Goal: Information Seeking & Learning: Learn about a topic

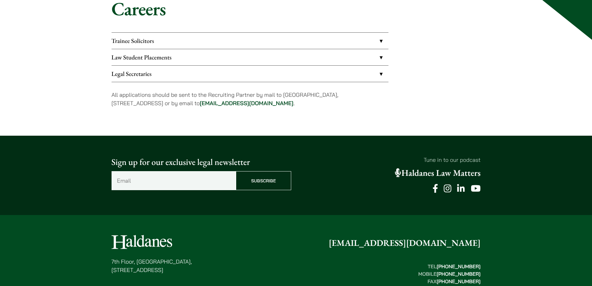
scroll to position [93, 0]
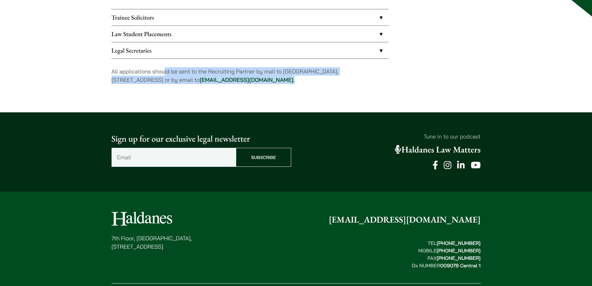
click at [414, 90] on div "Trainee Solicitors We look to recruit two to four top-quality trainee solicitor…" at bounding box center [296, 50] width 369 height 83
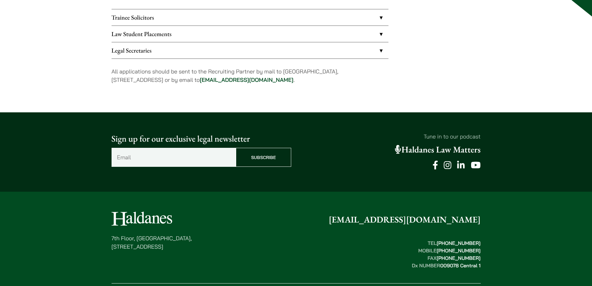
drag, startPoint x: 397, startPoint y: 120, endPoint x: 370, endPoint y: 115, distance: 26.9
click at [398, 120] on div "Sign up for our exclusive legal newsletter Email (Required) Subscribe Tune in t…" at bounding box center [296, 151] width 592 height 79
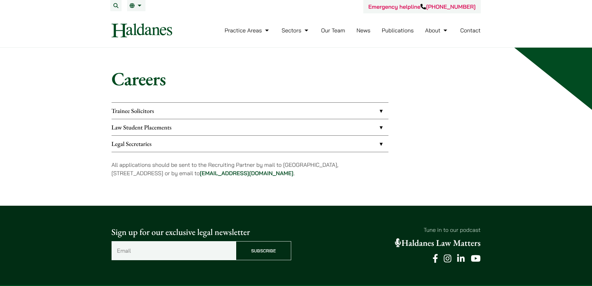
click at [123, 86] on h1 "Careers" at bounding box center [296, 78] width 369 height 22
click at [123, 113] on link "Trainee Solicitors" at bounding box center [250, 111] width 277 height 16
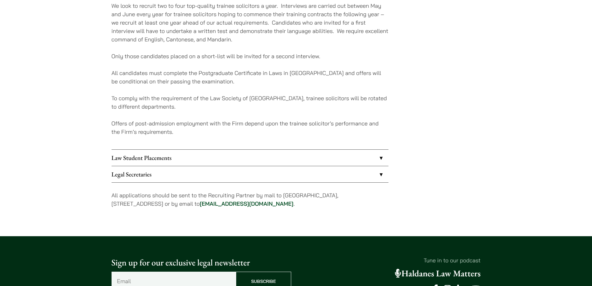
scroll to position [124, 0]
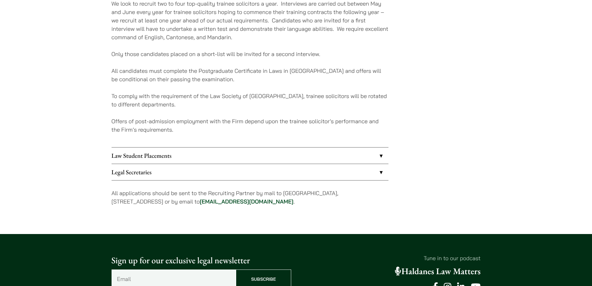
click at [173, 160] on link "Law Student Placements" at bounding box center [250, 155] width 277 height 16
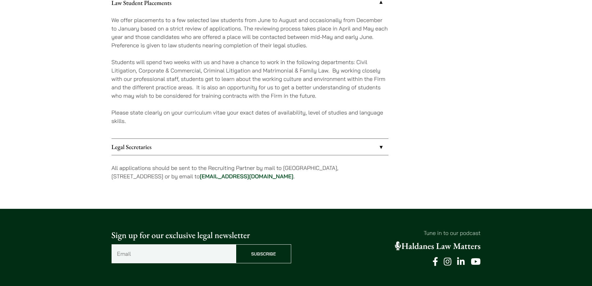
click at [176, 148] on link "Legal Secretaries" at bounding box center [250, 147] width 277 height 16
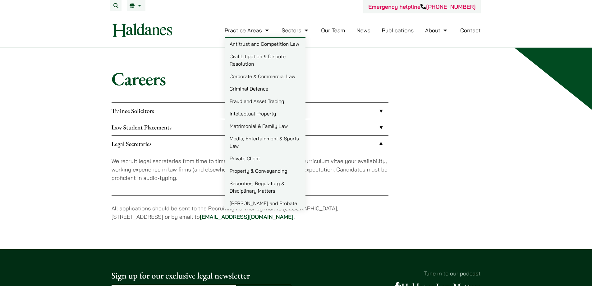
click at [262, 63] on link "Civil Litigation & Dispute Resolution" at bounding box center [265, 60] width 81 height 20
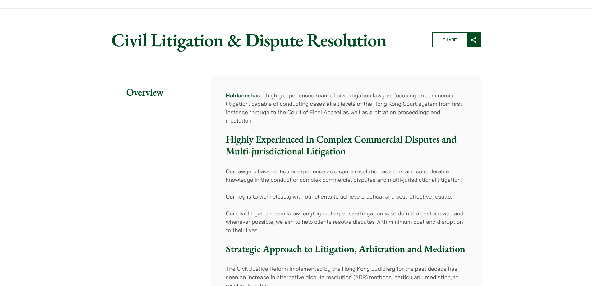
scroll to position [93, 0]
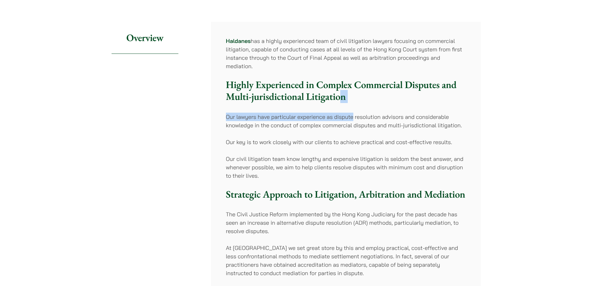
drag, startPoint x: 352, startPoint y: 103, endPoint x: 341, endPoint y: 97, distance: 12.4
click at [341, 97] on div "Haldanes has a highly experienced team of civil litigation lawyers focusing on …" at bounding box center [346, 257] width 270 height 471
click at [344, 81] on h3 "Highly Experienced in Complex Commercial Disputes and Multi-jurisdictional Liti…" at bounding box center [346, 91] width 240 height 24
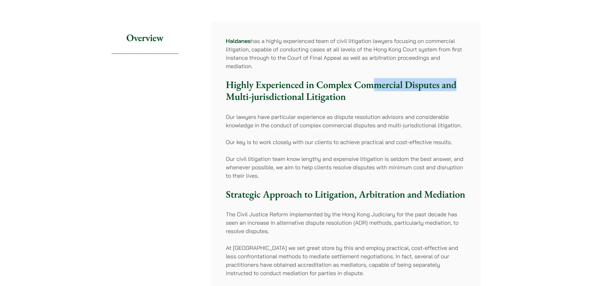
drag, startPoint x: 383, startPoint y: 85, endPoint x: 461, endPoint y: 86, distance: 78.6
click at [461, 86] on h3 "Highly Experienced in Complex Commercial Disputes and Multi-jurisdictional Liti…" at bounding box center [346, 91] width 240 height 24
click at [373, 105] on div "Haldanes has a highly experienced team of civil litigation lawyers focusing on …" at bounding box center [346, 257] width 270 height 471
drag, startPoint x: 355, startPoint y: 85, endPoint x: 438, endPoint y: 88, distance: 83.4
click at [438, 88] on h3 "Highly Experienced in Complex Commercial Disputes and Multi-jurisdictional Liti…" at bounding box center [346, 91] width 240 height 24
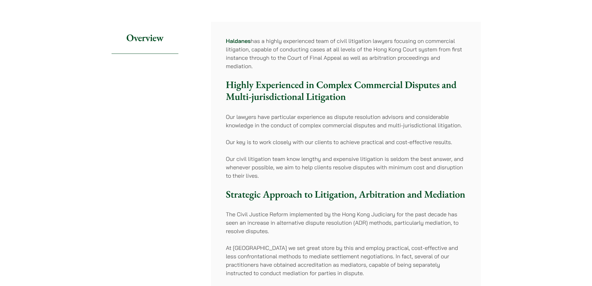
click at [449, 103] on div "Haldanes has a highly experienced team of civil litigation lawyers focusing on …" at bounding box center [346, 257] width 270 height 471
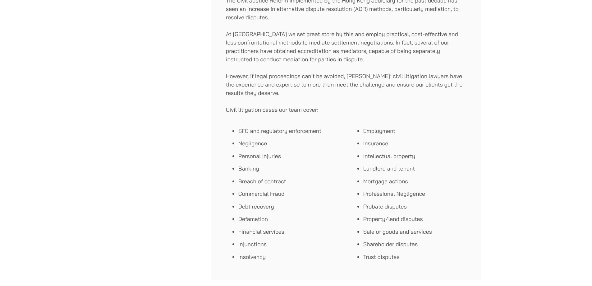
scroll to position [311, 0]
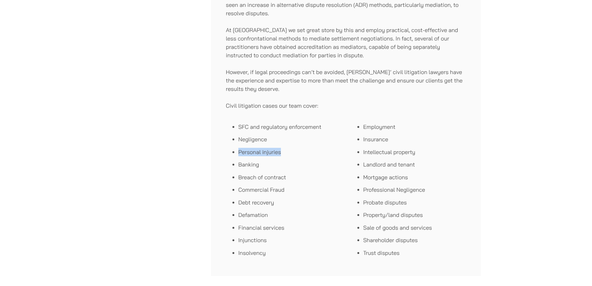
drag, startPoint x: 282, startPoint y: 151, endPoint x: 239, endPoint y: 146, distance: 43.8
click at [239, 146] on ul "SFC and regulatory enforcement Negligence Personal injuries Banking Breach of c…" at bounding box center [283, 189] width 115 height 134
click at [298, 150] on li "Personal injuries" at bounding box center [289, 152] width 103 height 8
click at [295, 151] on li "Personal injuries" at bounding box center [289, 152] width 103 height 8
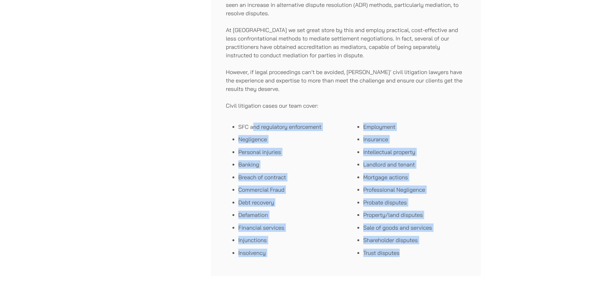
drag, startPoint x: 313, startPoint y: 226, endPoint x: 252, endPoint y: 118, distance: 123.4
click at [252, 118] on div "SFC and regulatory enforcement Negligence Personal injuries Banking Breach of c…" at bounding box center [346, 189] width 240 height 143
click at [266, 153] on li "Personal injuries" at bounding box center [289, 152] width 103 height 8
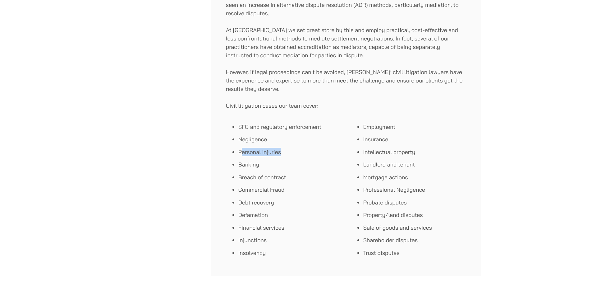
drag, startPoint x: 241, startPoint y: 153, endPoint x: 289, endPoint y: 153, distance: 48.2
click at [289, 153] on li "Personal injuries" at bounding box center [289, 152] width 103 height 8
click at [295, 168] on li "Banking" at bounding box center [289, 164] width 103 height 8
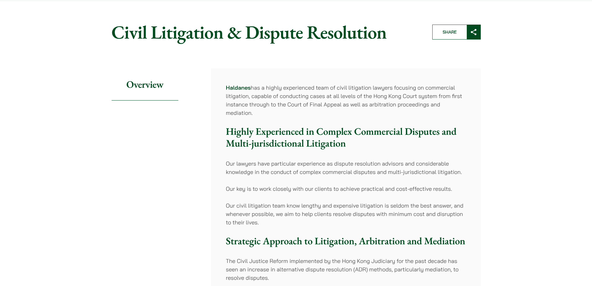
scroll to position [0, 0]
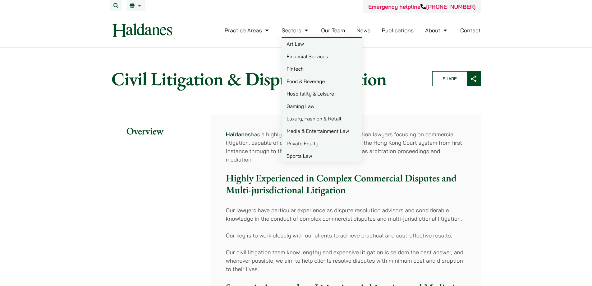
click at [331, 32] on link "Our Team" at bounding box center [333, 30] width 24 height 7
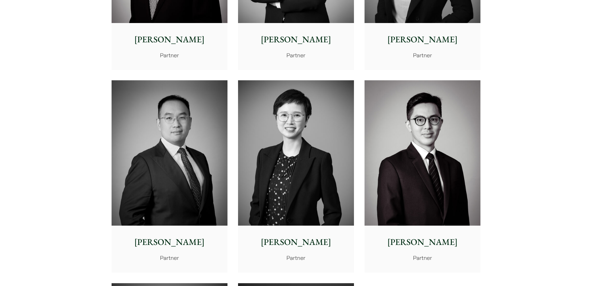
scroll to position [1056, 0]
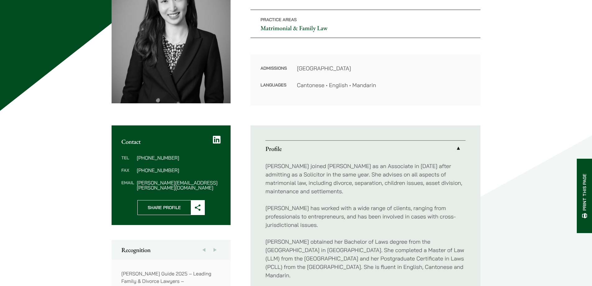
scroll to position [124, 0]
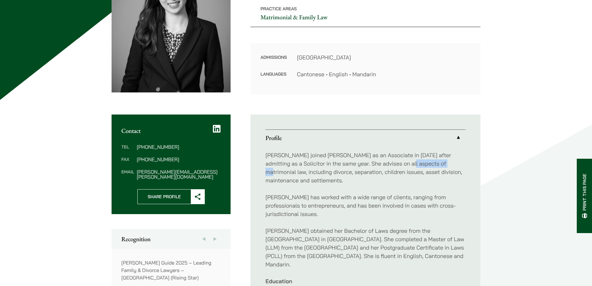
drag, startPoint x: 408, startPoint y: 169, endPoint x: 426, endPoint y: 161, distance: 19.9
click at [426, 161] on p "Shirley joined Haldanes as an Associate in 2020 after admitting as a Solicitor …" at bounding box center [365, 168] width 200 height 34
click at [434, 192] on div "Shirley joined Haldanes as an Associate in 2020 after admitting as a Solicitor …" at bounding box center [365, 247] width 200 height 203
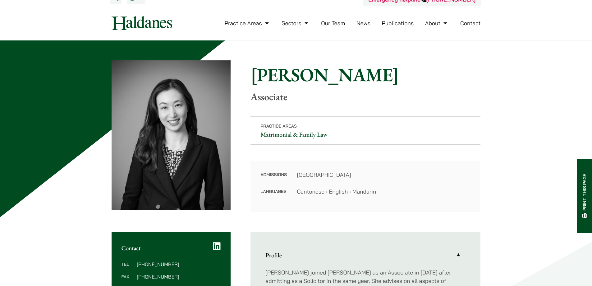
scroll to position [0, 0]
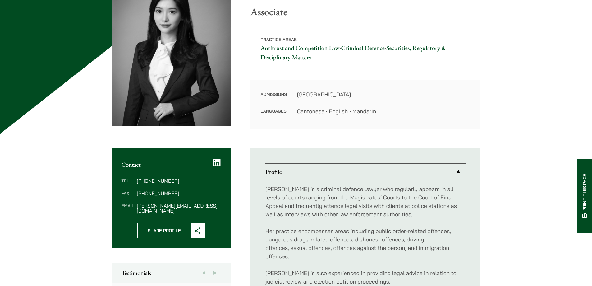
scroll to position [93, 0]
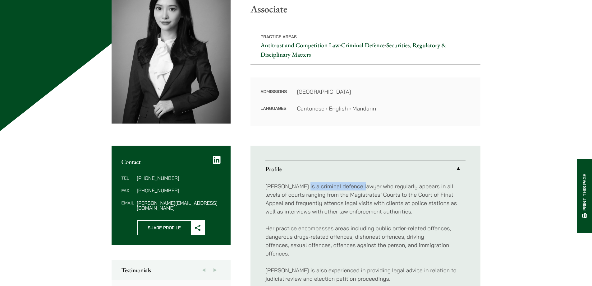
drag, startPoint x: 300, startPoint y: 185, endPoint x: 360, endPoint y: 184, distance: 60.3
click at [360, 184] on p "[PERSON_NAME] is a criminal defence lawyer who regularly appears in all levels …" at bounding box center [365, 199] width 200 height 34
drag, startPoint x: 359, startPoint y: 184, endPoint x: 299, endPoint y: 183, distance: 59.7
click at [299, 183] on p "[PERSON_NAME] is a criminal defence lawyer who regularly appears in all levels …" at bounding box center [365, 199] width 200 height 34
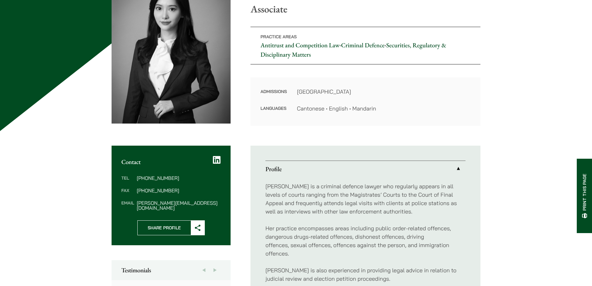
click at [360, 185] on p "[PERSON_NAME] is a criminal defence lawyer who regularly appears in all levels …" at bounding box center [365, 199] width 200 height 34
drag, startPoint x: 398, startPoint y: 195, endPoint x: 454, endPoint y: 196, distance: 55.9
click at [454, 196] on p "Florence is a criminal defence lawyer who regularly appears in all levels of co…" at bounding box center [365, 199] width 200 height 34
click at [446, 226] on p "Her practice encompasses areas including public order-related offences, dangero…" at bounding box center [365, 241] width 200 height 34
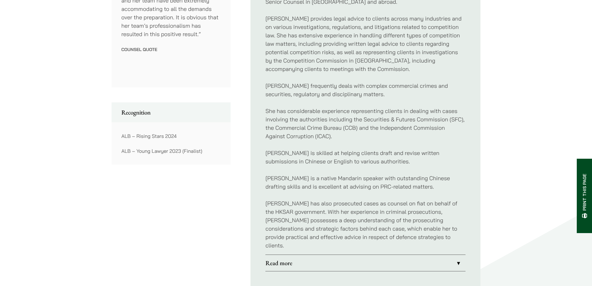
scroll to position [404, 0]
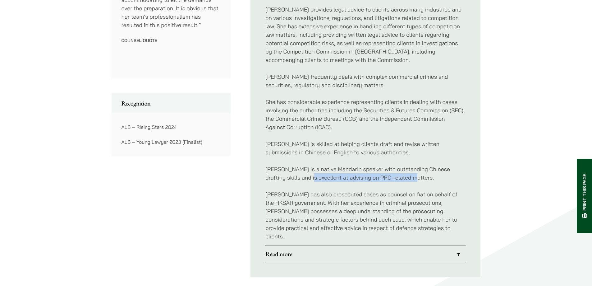
drag, startPoint x: 291, startPoint y: 177, endPoint x: 395, endPoint y: 177, distance: 104.1
click at [395, 177] on p "Florence is a native Mandarin speaker with outstanding Chinese drafting skills …" at bounding box center [365, 173] width 200 height 17
click at [393, 189] on div "Florence is a criminal defence lawyer who regularly appears in all levels of co…" at bounding box center [365, 55] width 200 height 379
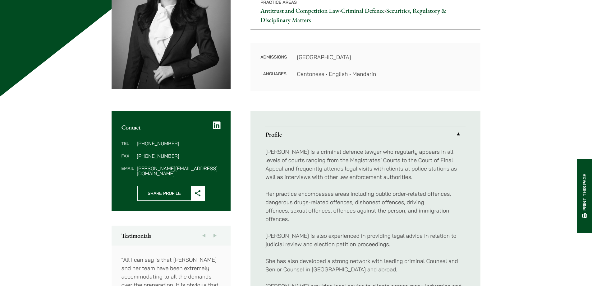
scroll to position [0, 0]
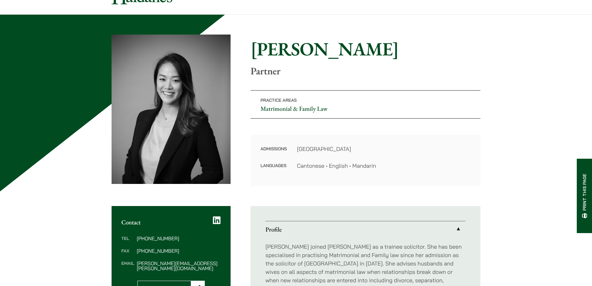
scroll to position [93, 0]
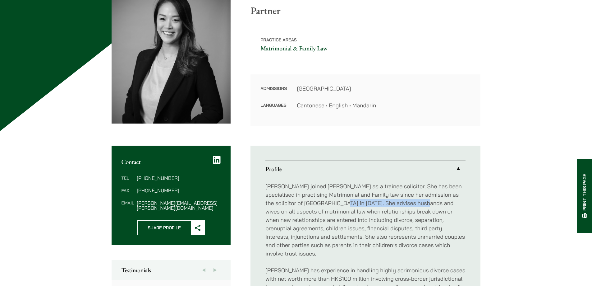
drag, startPoint x: 330, startPoint y: 204, endPoint x: 412, endPoint y: 202, distance: 82.7
click at [412, 202] on p "[PERSON_NAME] joined [PERSON_NAME] as a trainee solicitor. She has been special…" at bounding box center [365, 219] width 200 height 75
click at [436, 217] on p "[PERSON_NAME] joined [PERSON_NAME] as a trainee solicitor. She has been special…" at bounding box center [365, 219] width 200 height 75
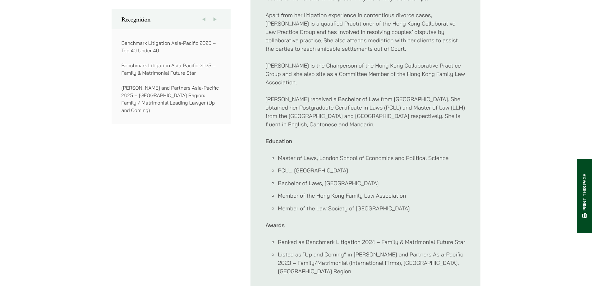
scroll to position [466, 0]
drag, startPoint x: 383, startPoint y: 187, endPoint x: 403, endPoint y: 186, distance: 19.6
click at [403, 190] on li "Member of the Hong Kong Family Law Association" at bounding box center [372, 194] width 188 height 8
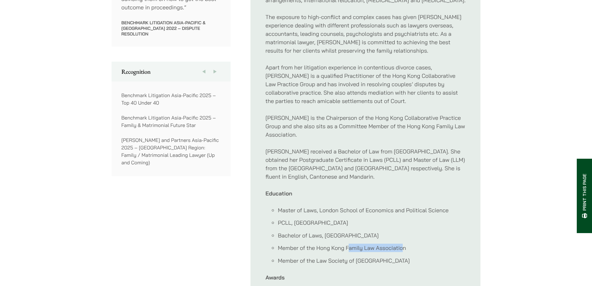
scroll to position [311, 0]
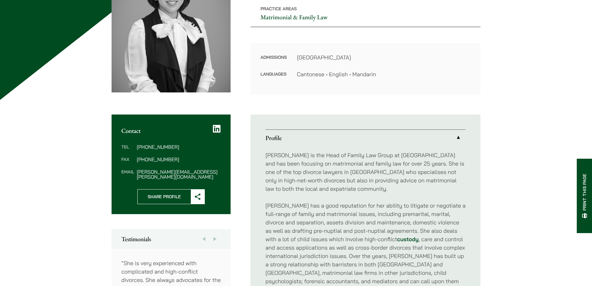
scroll to position [311, 0]
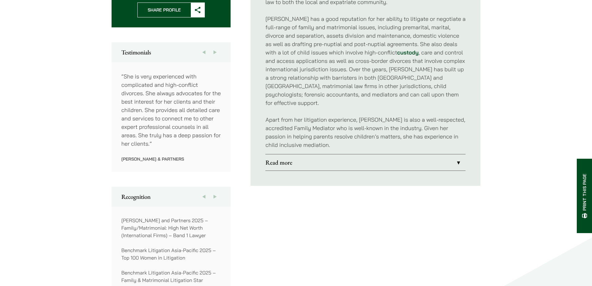
click at [343, 154] on link "Read more" at bounding box center [365, 162] width 200 height 16
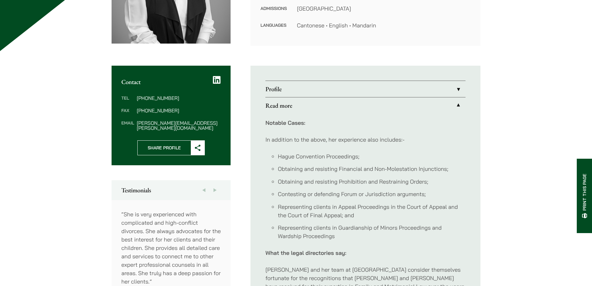
scroll to position [62, 0]
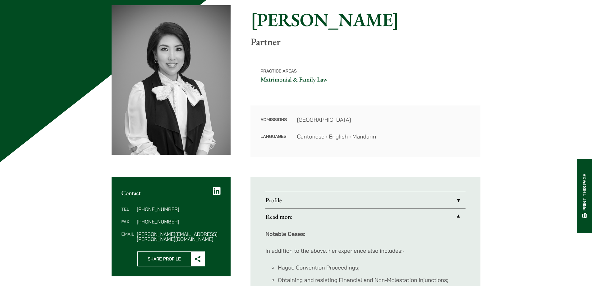
click at [322, 199] on link "Profile" at bounding box center [365, 200] width 200 height 16
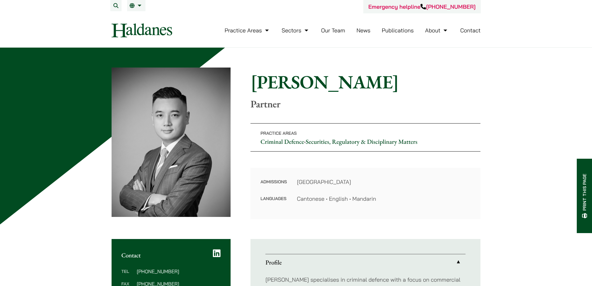
scroll to position [62, 0]
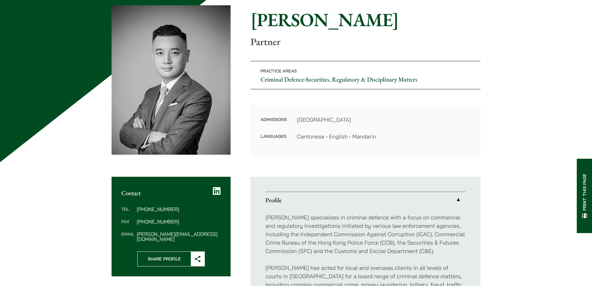
click at [331, 215] on p "[PERSON_NAME] specialises in criminal defence with a focus on commercial and re…" at bounding box center [365, 234] width 200 height 42
